Goal: Information Seeking & Learning: Learn about a topic

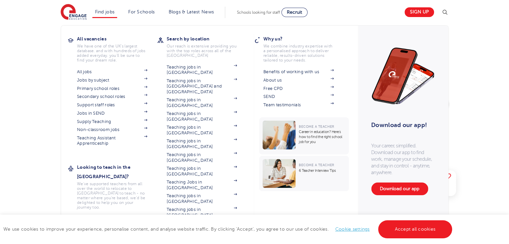
click at [91, 83] on section "All jobs Jobs by subject Primary school roles Secondary school roles Support st…" at bounding box center [117, 107] width 80 height 79
click at [94, 79] on link "Jobs by subject" at bounding box center [112, 80] width 70 height 5
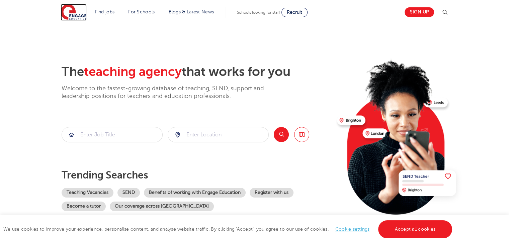
click at [74, 10] on img at bounding box center [74, 12] width 26 height 17
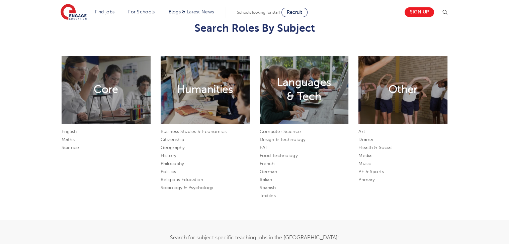
scroll to position [335, 0]
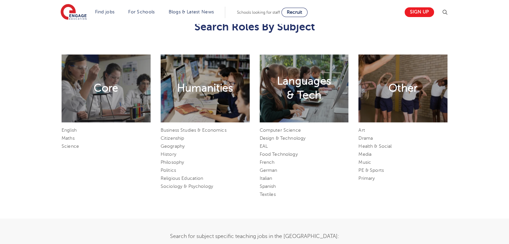
click at [295, 83] on h2 "Languages & Tech" at bounding box center [304, 88] width 54 height 28
click at [269, 130] on link "Computer Science" at bounding box center [280, 130] width 41 height 5
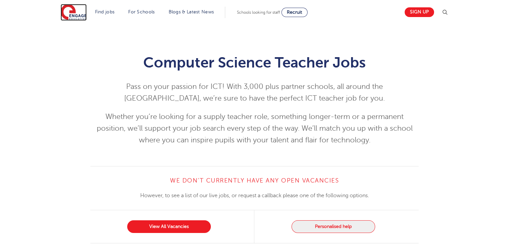
click at [80, 18] on img at bounding box center [74, 12] width 26 height 17
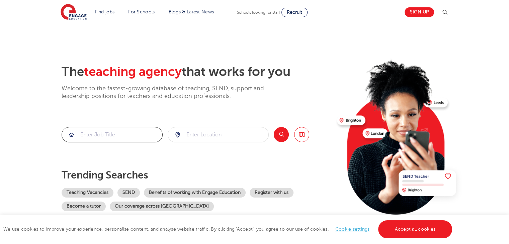
click at [113, 133] on input "search" at bounding box center [112, 134] width 100 height 15
click at [213, 134] on input "search" at bounding box center [218, 134] width 100 height 15
type input "india"
click at [107, 139] on input "search" at bounding box center [112, 134] width 100 height 15
click at [284, 141] on button "Search" at bounding box center [281, 134] width 15 height 15
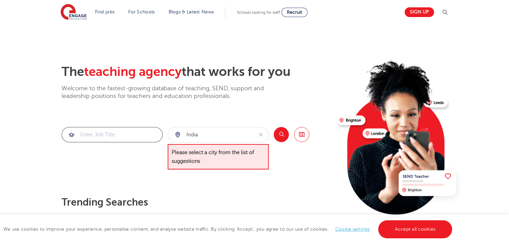
click at [123, 135] on input "search" at bounding box center [112, 134] width 100 height 15
click at [259, 133] on icon "reset" at bounding box center [261, 135] width 4 height 4
click at [244, 132] on input "search" at bounding box center [218, 134] width 100 height 15
